Goal: Task Accomplishment & Management: Complete application form

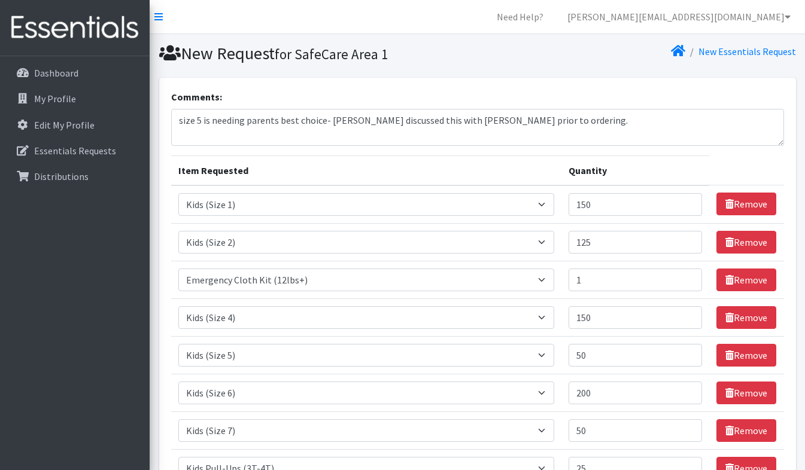
select select "4561"
select select "4562"
select select "15302"
select select "4567"
select select "4568"
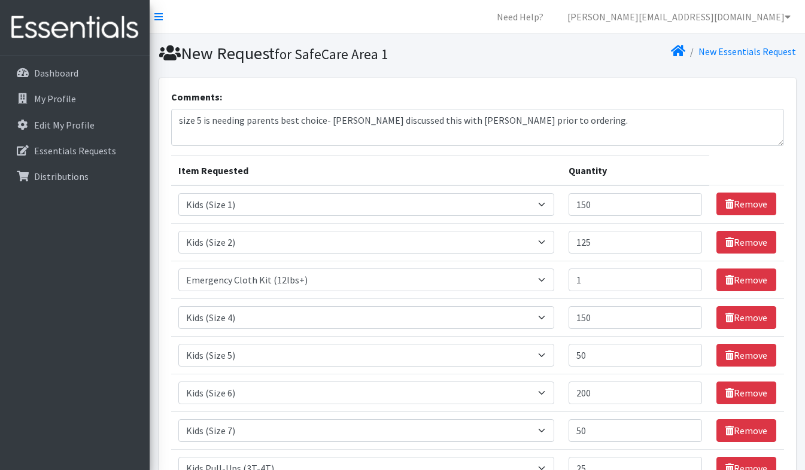
select select "4572"
select select "13208"
select select "4574"
select select "4575"
select select "4558"
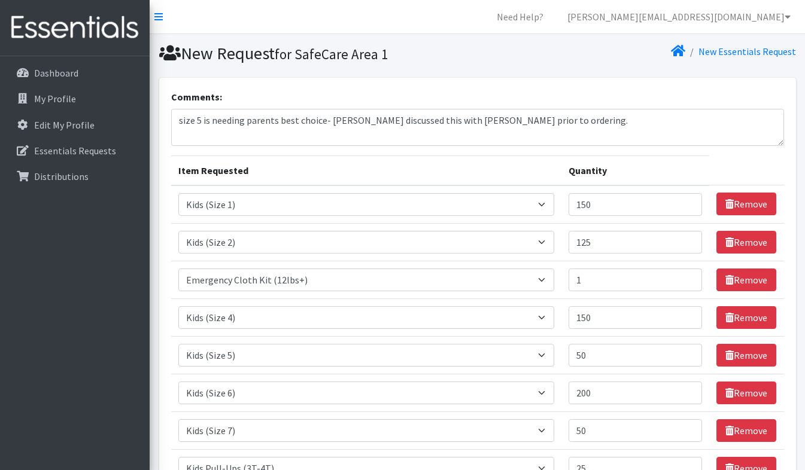
select select "14675"
